Goal: Information Seeking & Learning: Stay updated

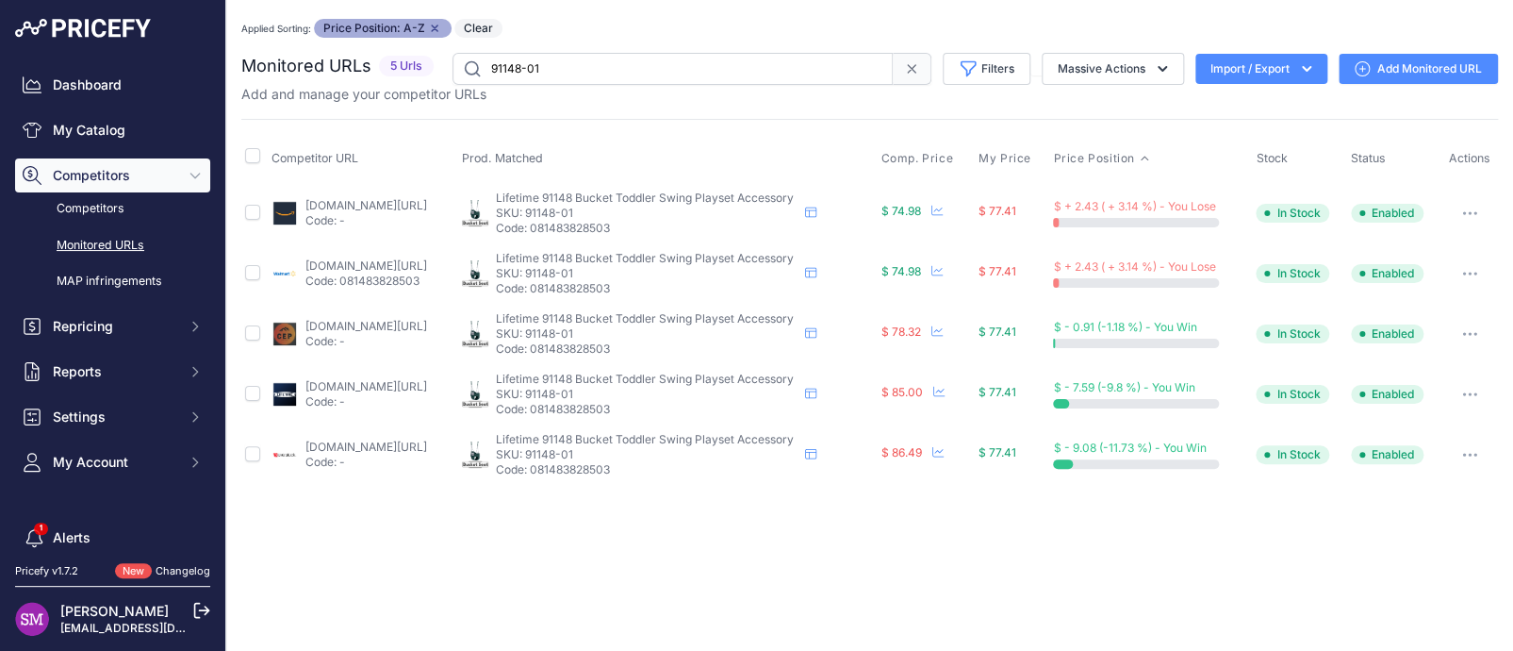
click at [381, 207] on link "amazon.com/gp/product/b0c925fsmr?prirule_jdsnikfkfjsd=9996" at bounding box center [366, 205] width 122 height 14
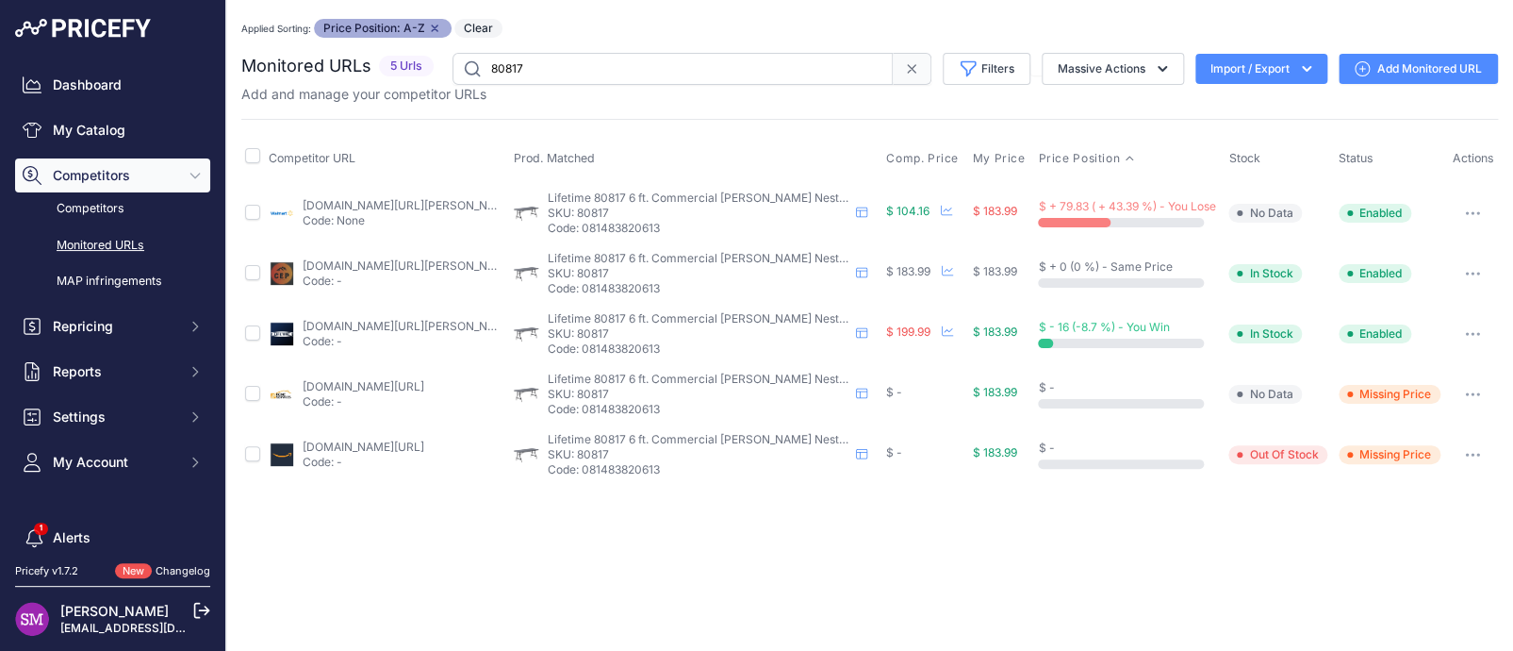
click at [347, 327] on link "lifetime.com/lifetime-80817-6-foot-nesting-table-commercial-wilson-grey" at bounding box center [409, 326] width 213 height 14
